Goal: Find specific page/section: Find specific page/section

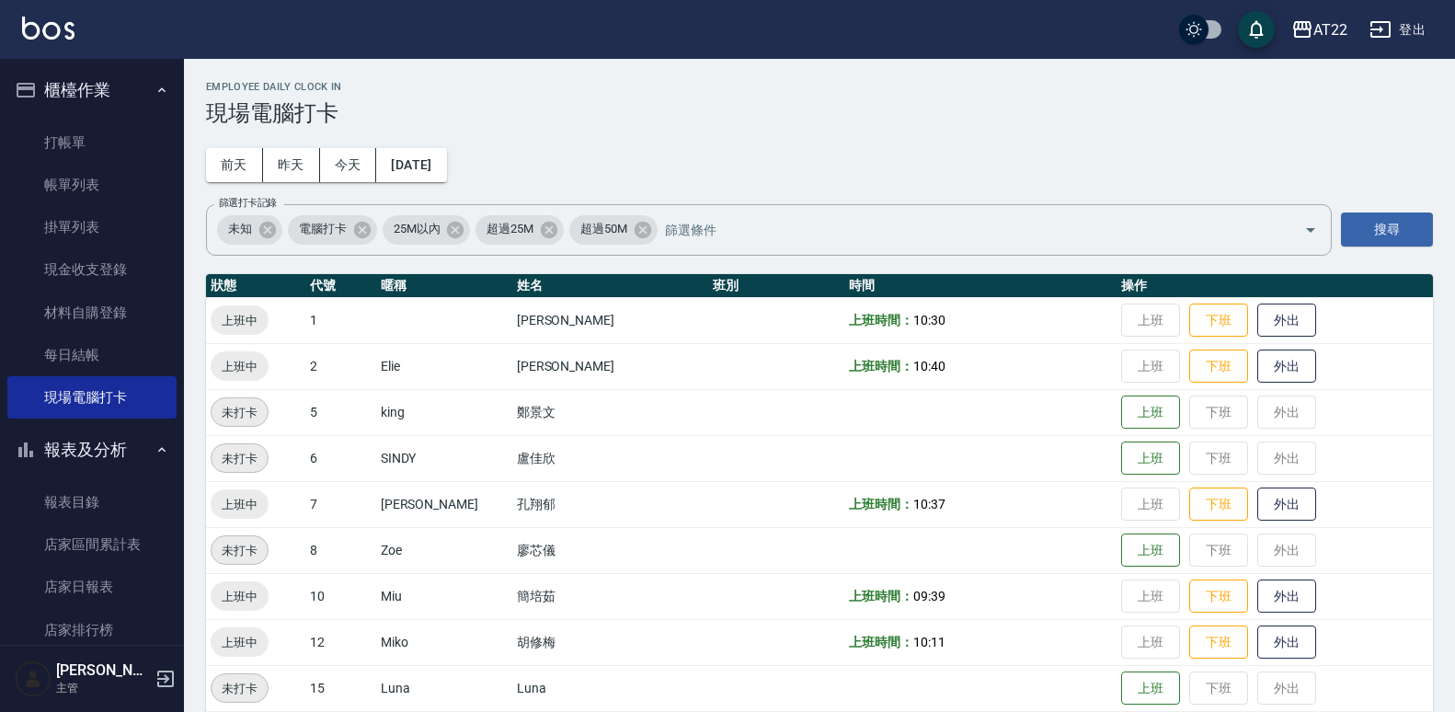
scroll to position [175, 0]
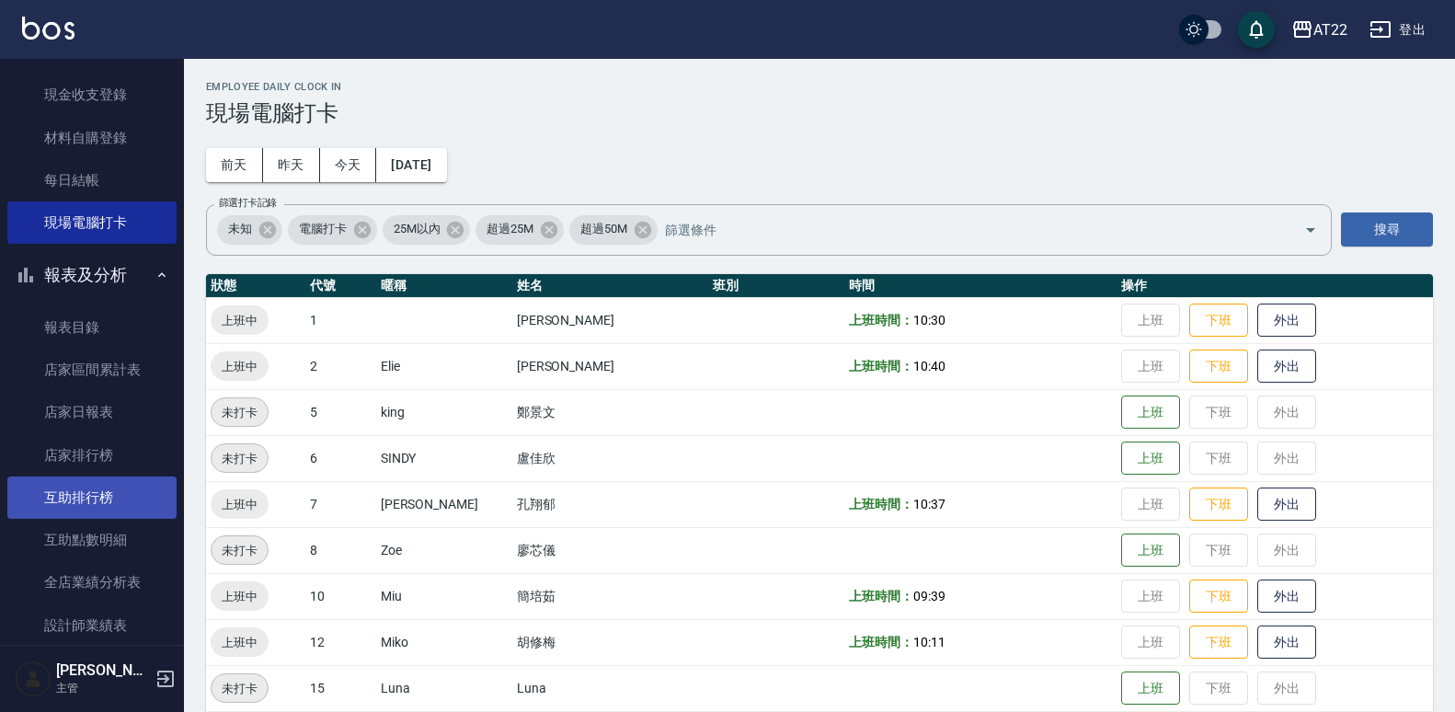
click at [95, 487] on link "互助排行榜" at bounding box center [91, 497] width 169 height 42
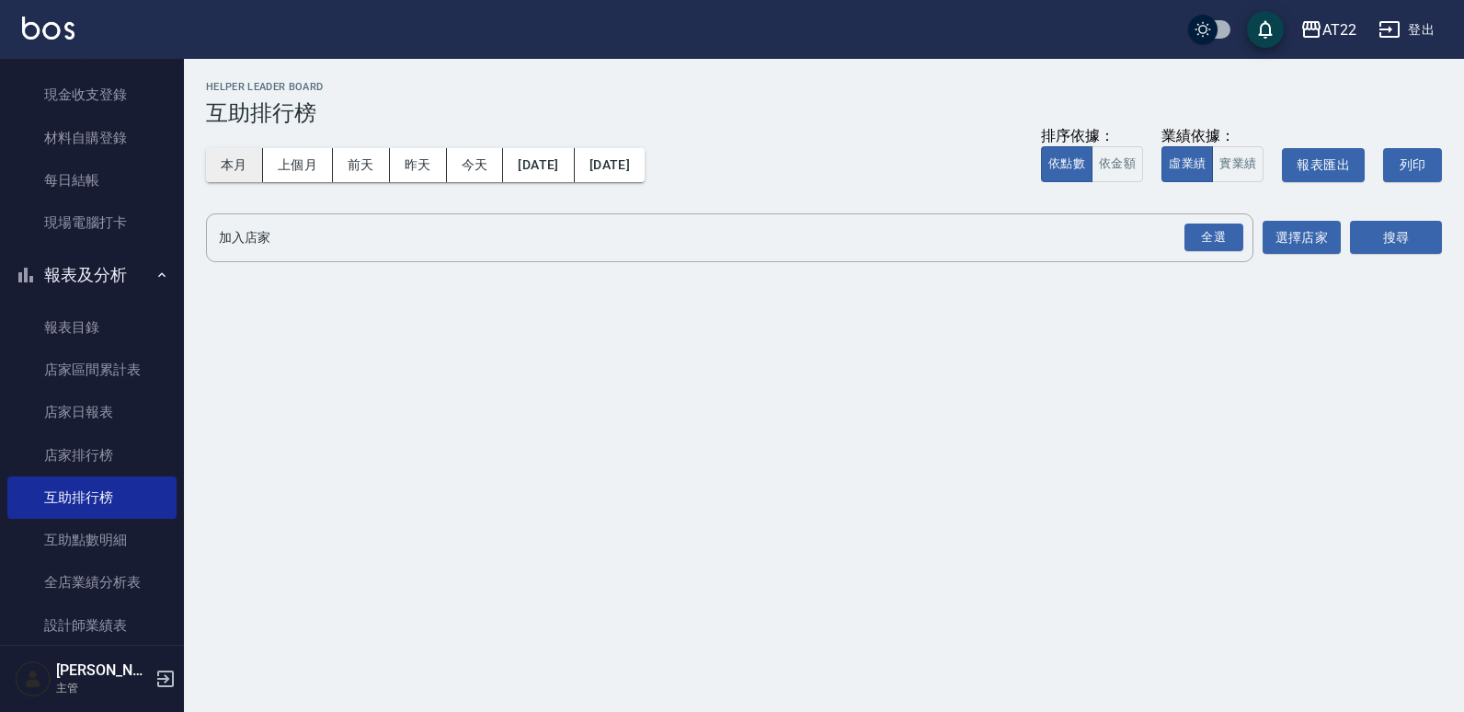
click at [240, 159] on button "本月" at bounding box center [234, 165] width 57 height 34
click at [1210, 249] on div "全選" at bounding box center [1214, 238] width 59 height 29
click at [1380, 237] on button "搜尋" at bounding box center [1396, 239] width 92 height 34
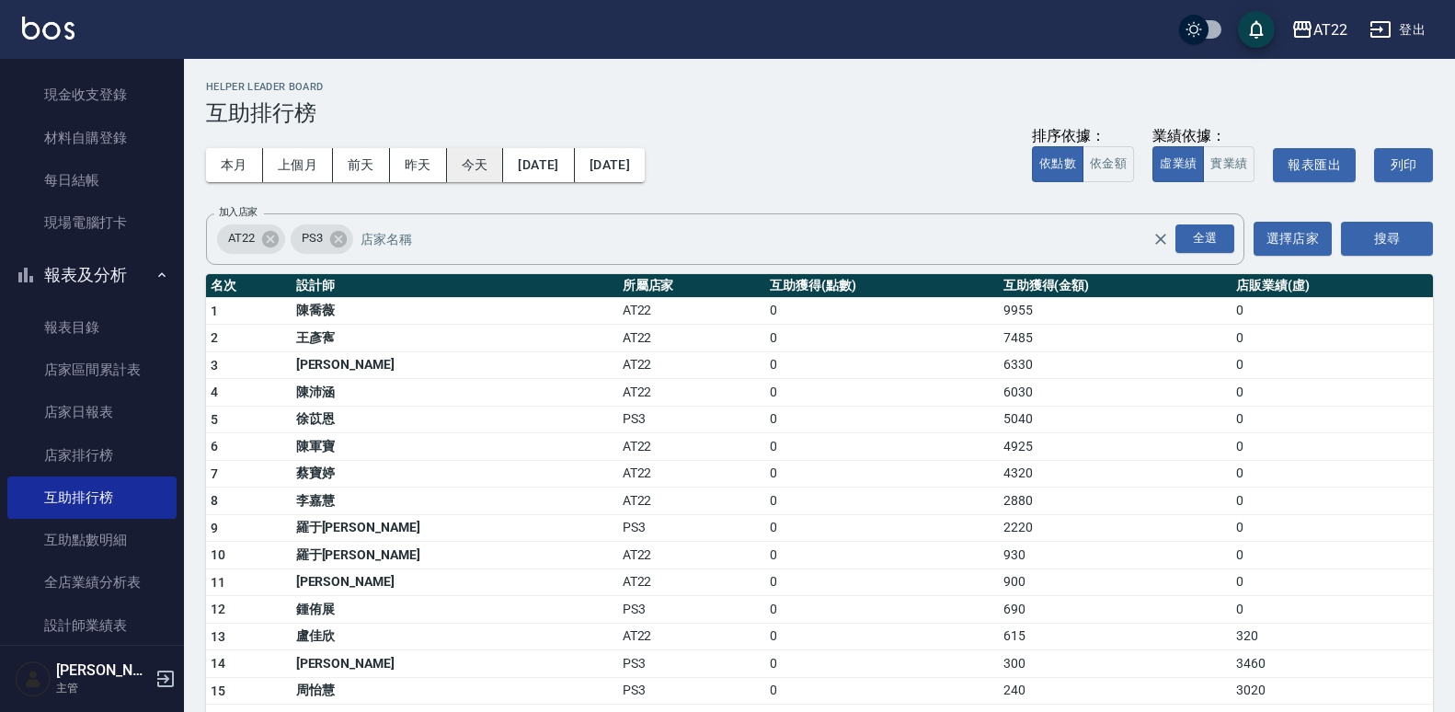
click at [486, 157] on button "今天" at bounding box center [475, 165] width 57 height 34
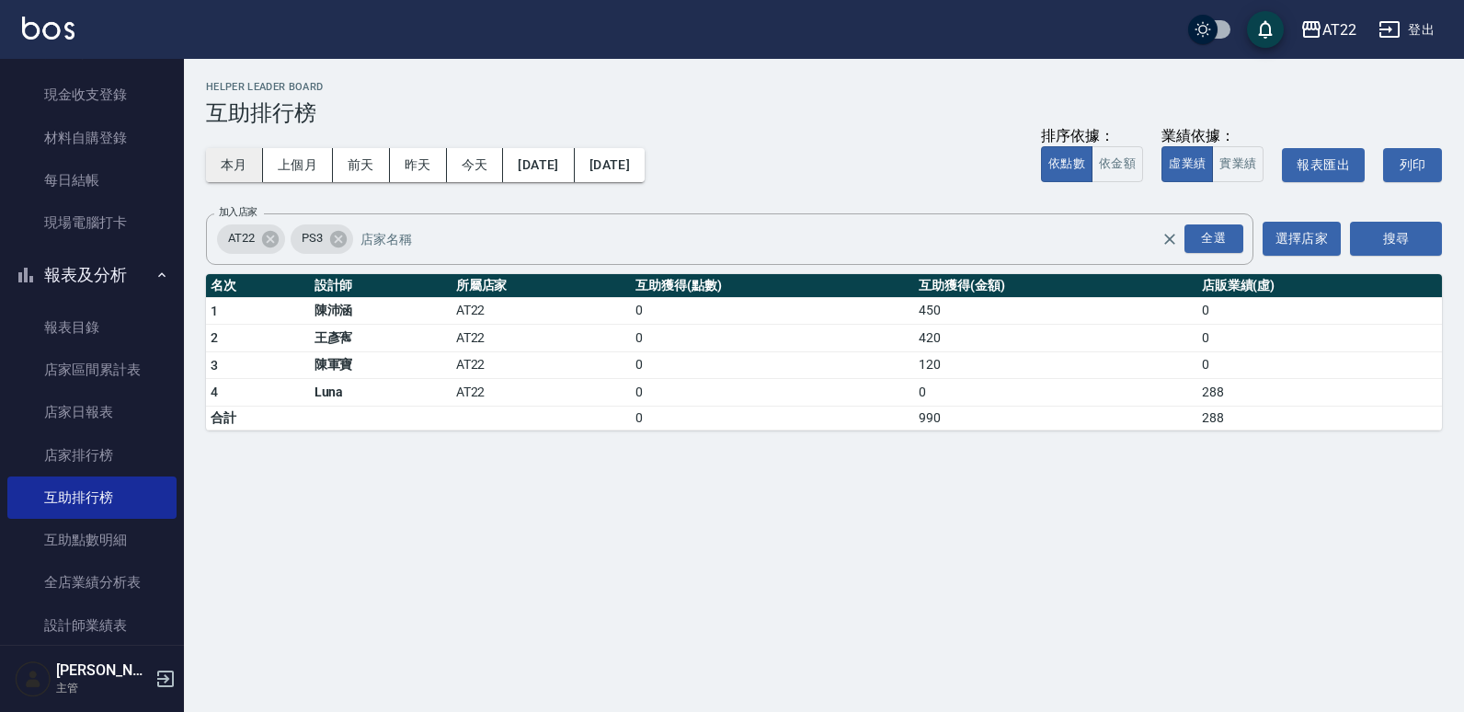
click at [241, 159] on button "本月" at bounding box center [234, 165] width 57 height 34
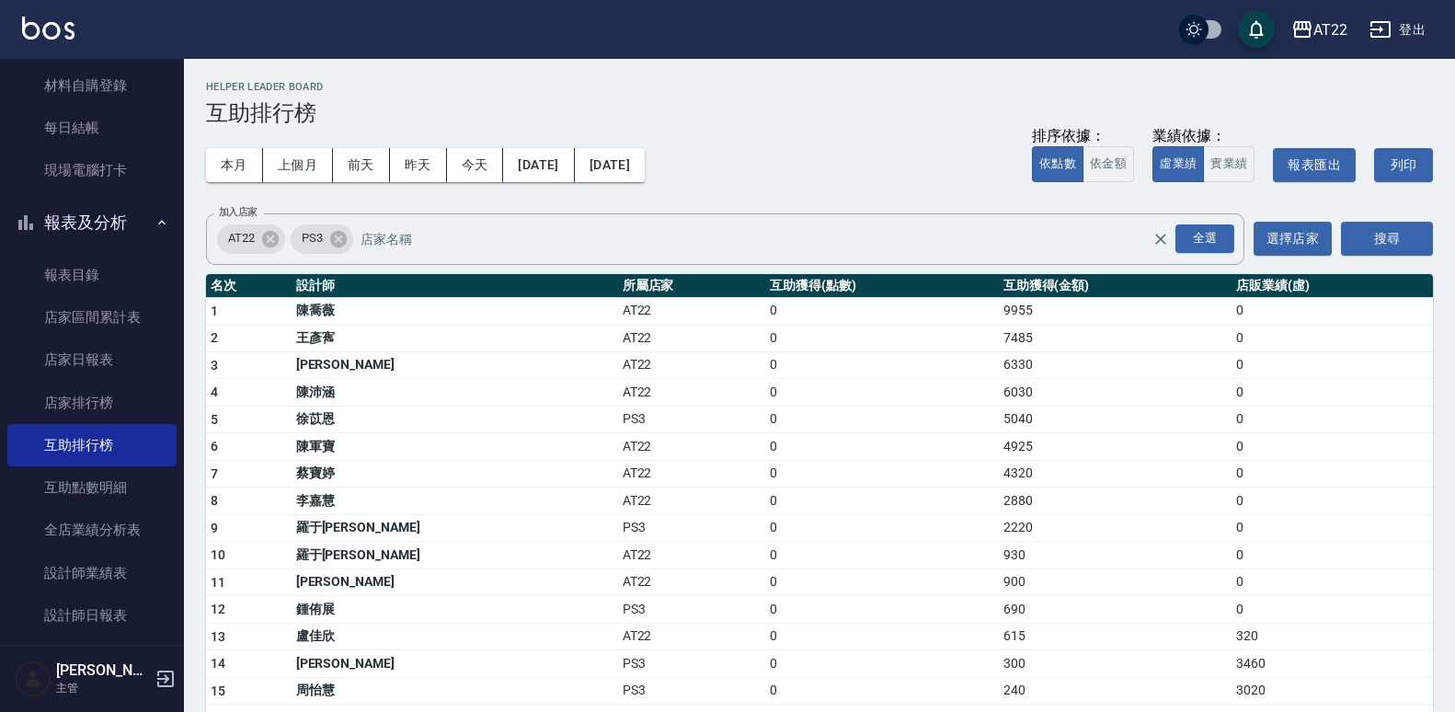
click at [91, 217] on button "報表及分析" at bounding box center [91, 223] width 169 height 48
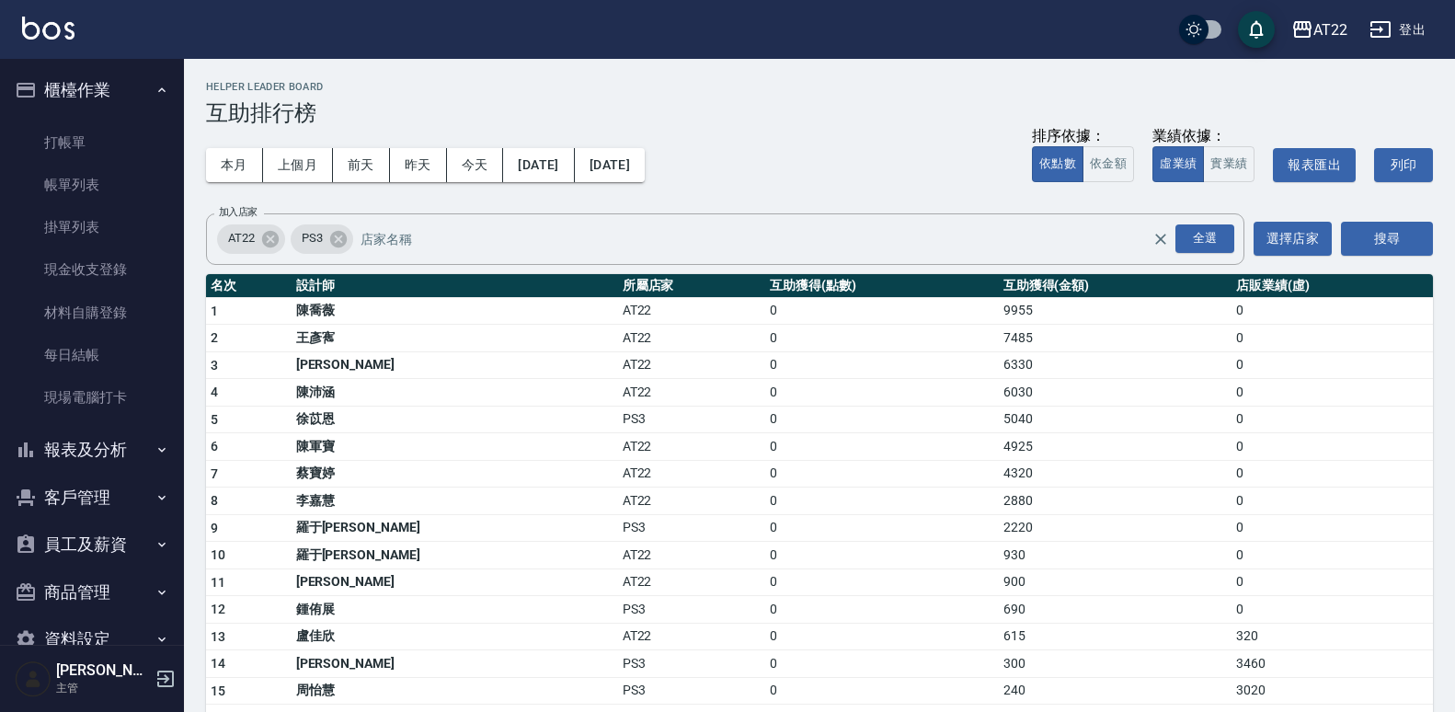
click at [54, 88] on button "櫃檯作業" at bounding box center [91, 90] width 169 height 48
